Goal: Task Accomplishment & Management: Manage account settings

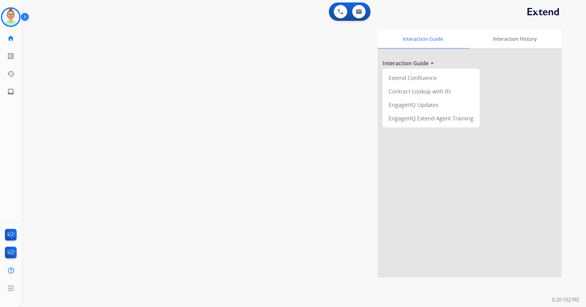
click at [7, 17] on img at bounding box center [10, 17] width 17 height 17
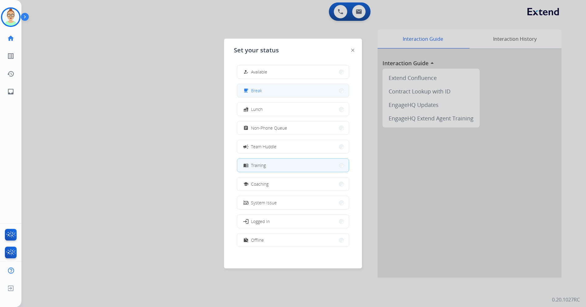
click at [258, 91] on span "Break" at bounding box center [256, 90] width 11 height 6
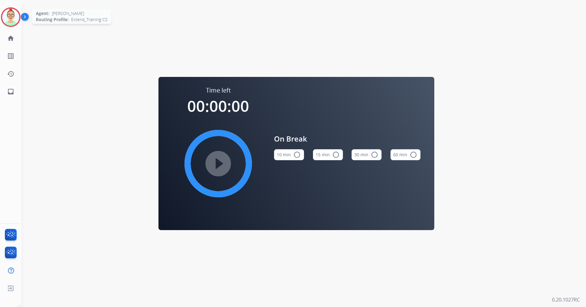
click at [13, 17] on img at bounding box center [10, 17] width 17 height 17
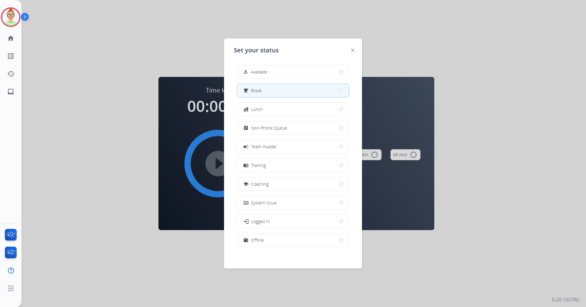
click at [179, 100] on div at bounding box center [293, 153] width 586 height 307
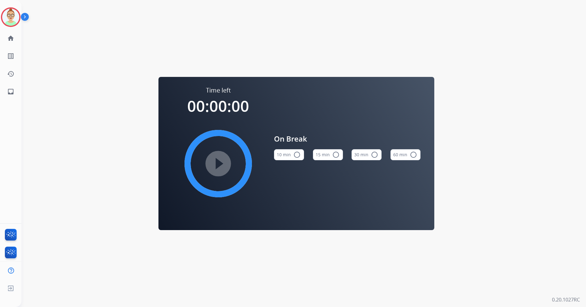
click at [25, 18] on img at bounding box center [26, 18] width 10 height 12
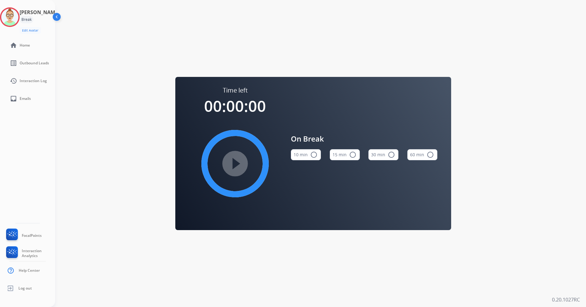
click at [33, 15] on h3 "[PERSON_NAME]" at bounding box center [40, 12] width 40 height 7
click at [33, 18] on div "Break" at bounding box center [27, 19] width 14 height 7
click at [10, 16] on img at bounding box center [9, 17] width 17 height 17
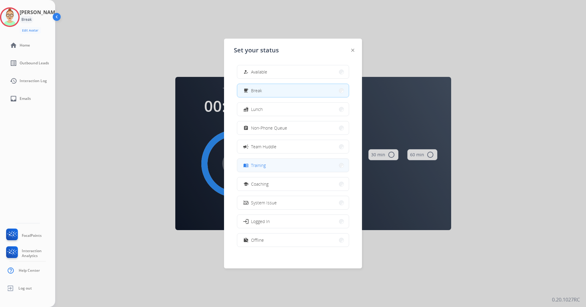
click at [273, 167] on button "menu_book Training" at bounding box center [293, 165] width 112 height 13
